Goal: Information Seeking & Learning: Understand process/instructions

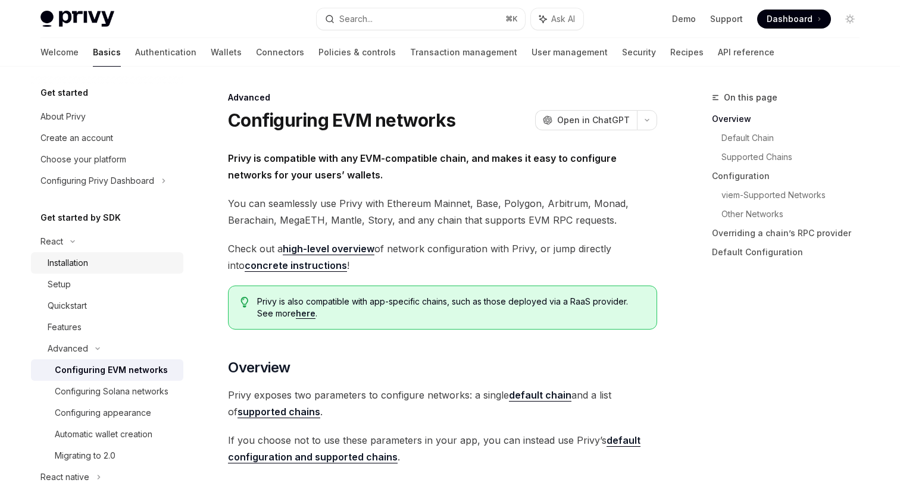
click at [72, 271] on link "Installation" at bounding box center [107, 262] width 152 height 21
type textarea "*"
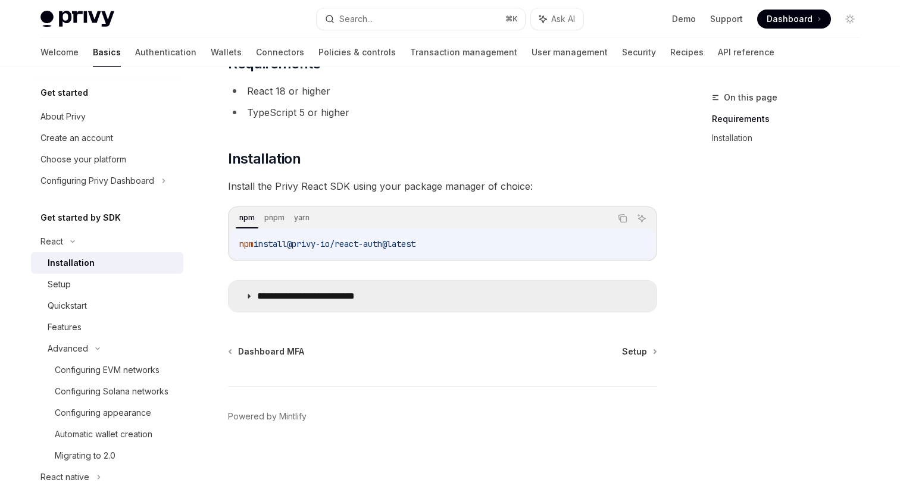
scroll to position [95, 0]
click at [380, 296] on p "**********" at bounding box center [324, 298] width 135 height 12
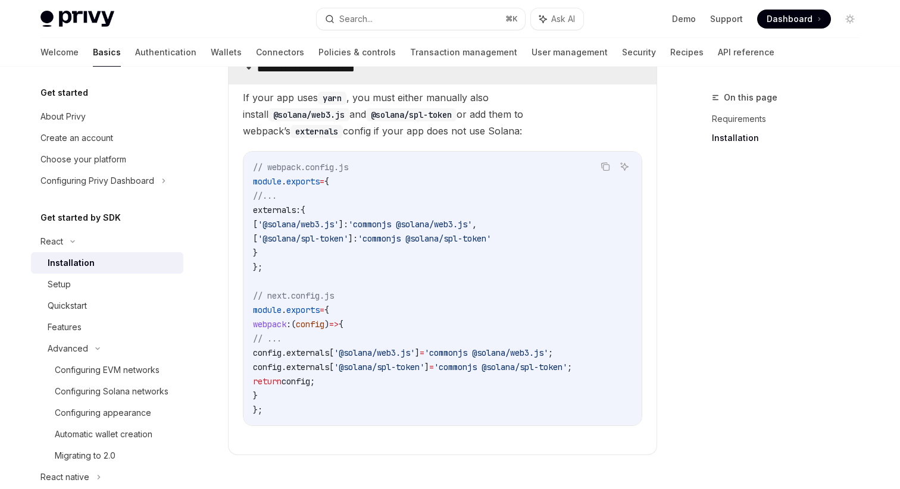
scroll to position [323, 0]
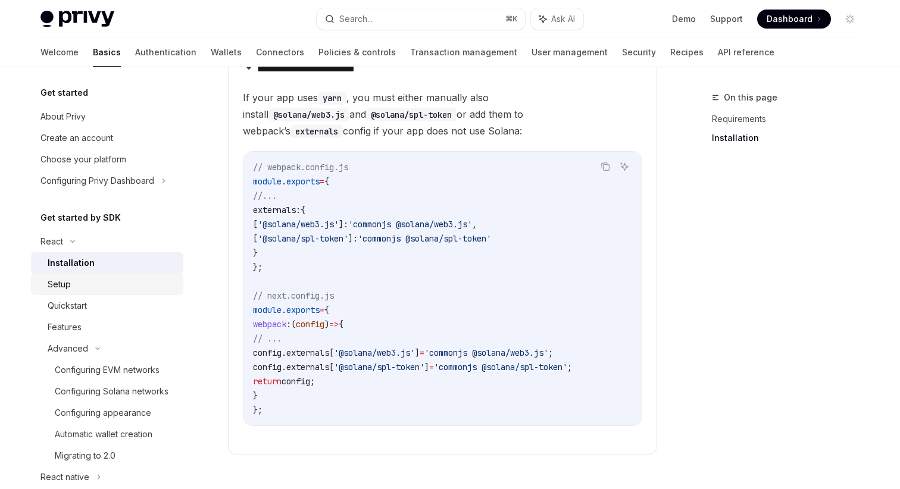
click at [107, 290] on div "Setup" at bounding box center [112, 284] width 129 height 14
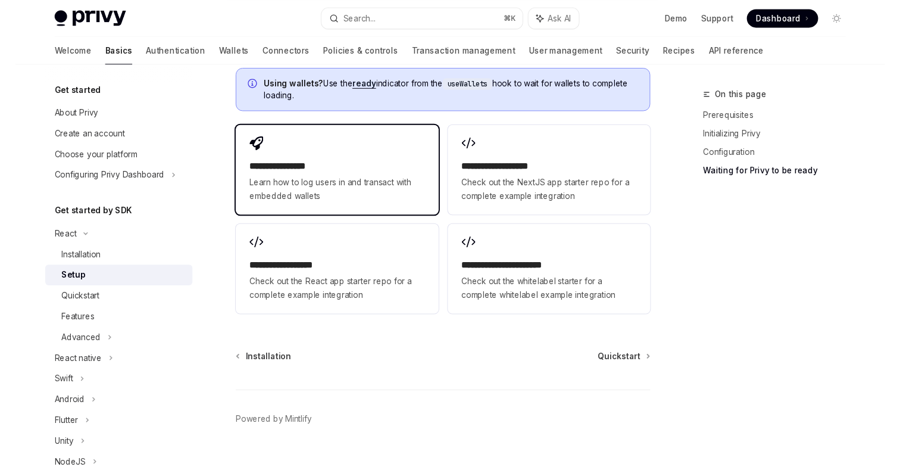
scroll to position [1657, 0]
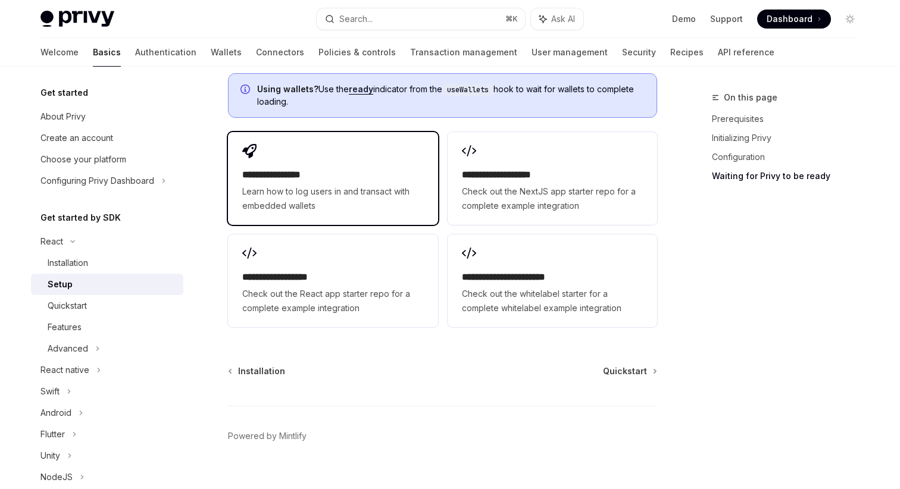
type textarea "*"
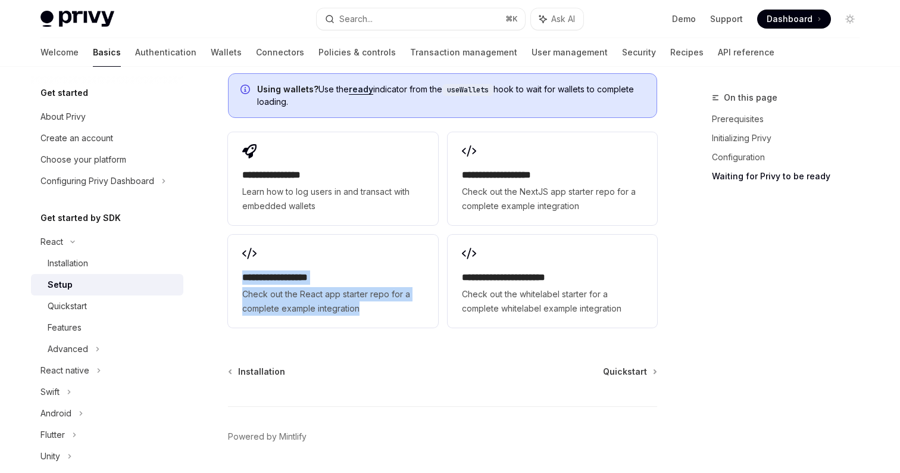
click at [782, 19] on span "Dashboard" at bounding box center [790, 19] width 46 height 12
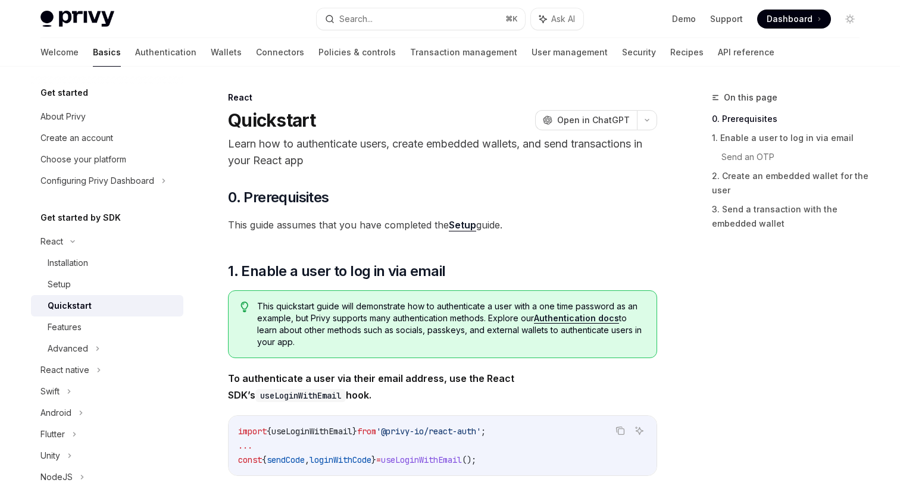
type textarea "*"
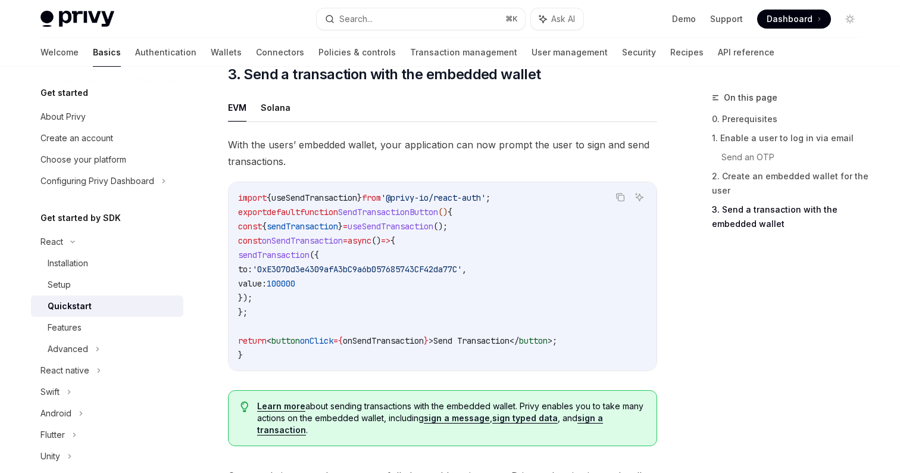
scroll to position [1064, 0]
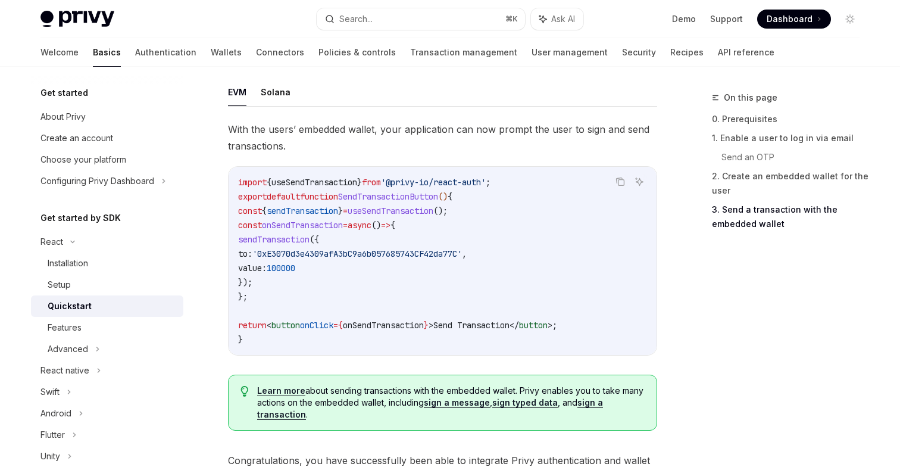
click at [793, 19] on span "Dashboard" at bounding box center [790, 19] width 46 height 12
